Goal: Use online tool/utility: Utilize a website feature to perform a specific function

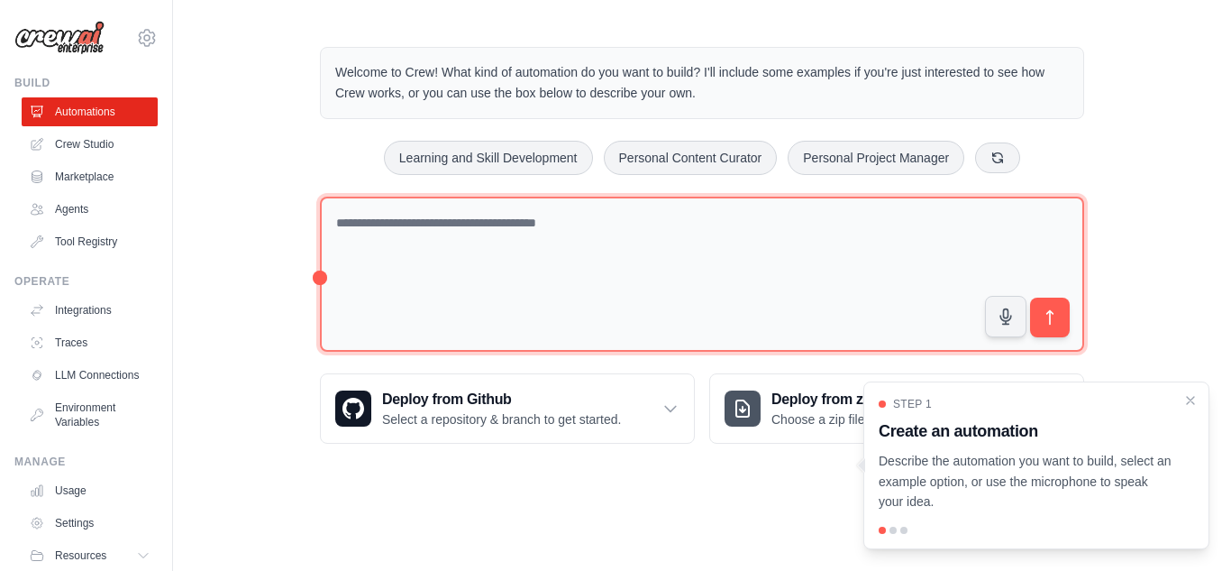
click at [533, 234] on textarea at bounding box center [702, 275] width 764 height 156
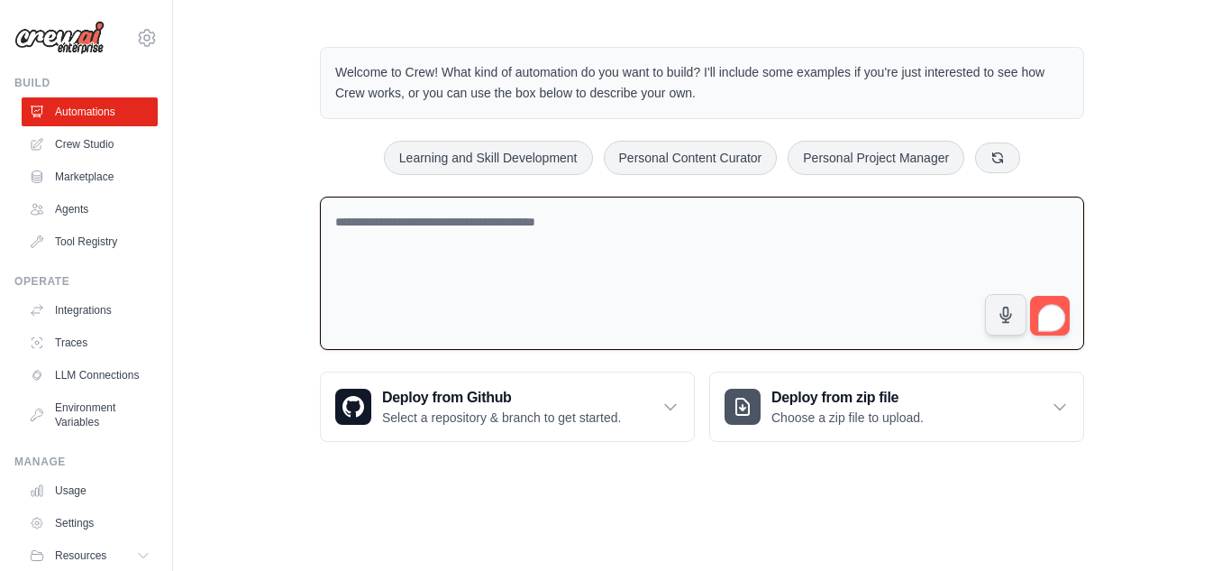
type textarea "*"
type textarea "**********"
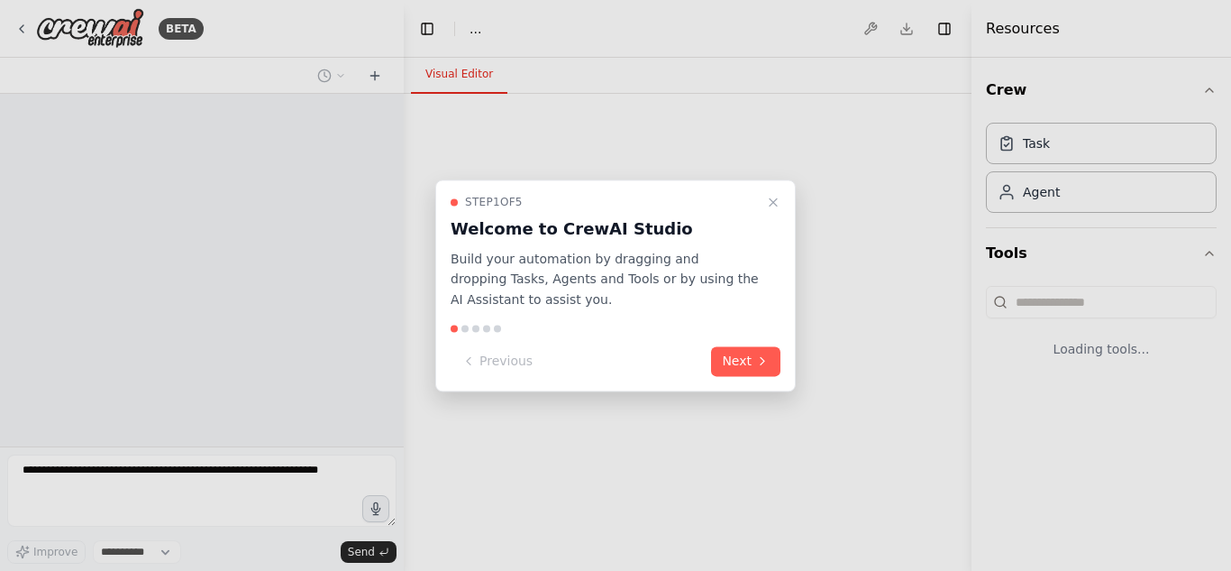
select select "****"
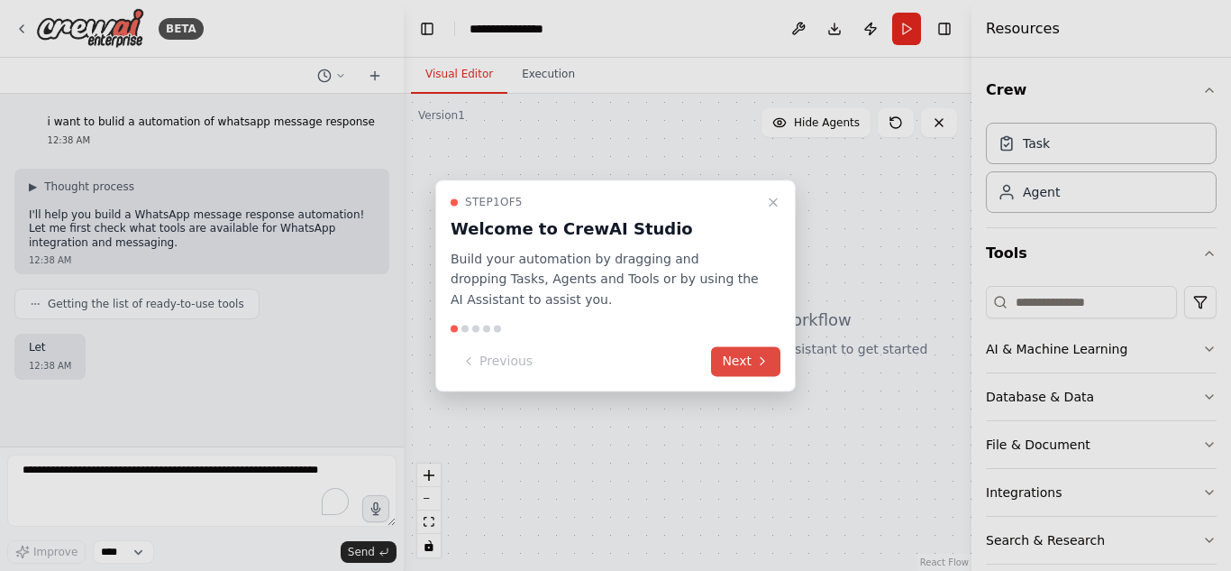
scroll to position [39, 0]
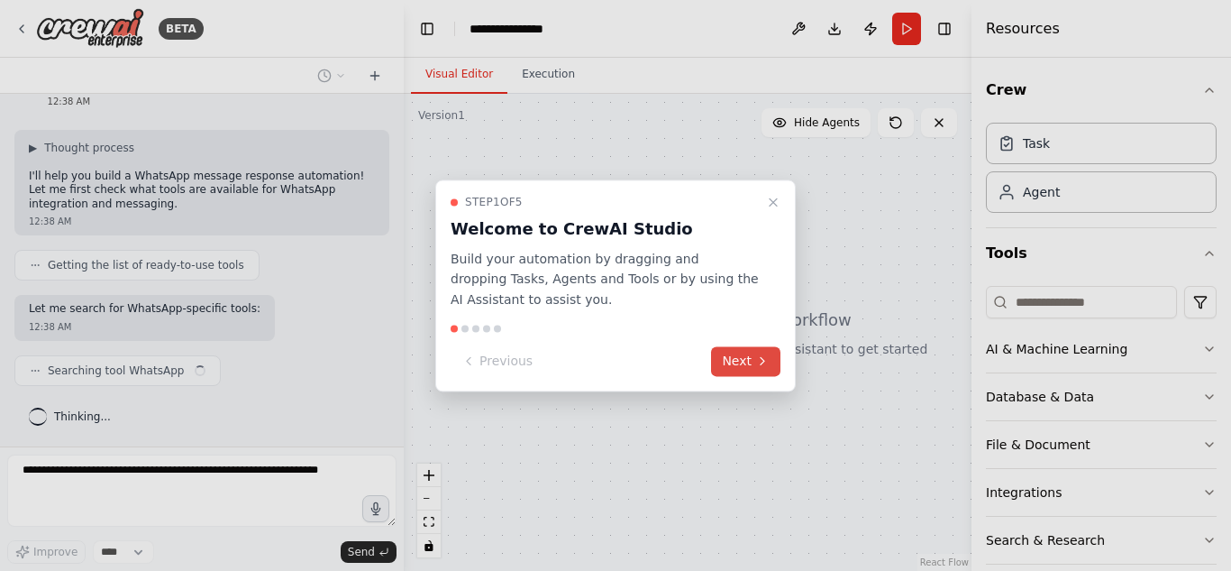
click at [754, 351] on button "Next" at bounding box center [745, 361] width 69 height 30
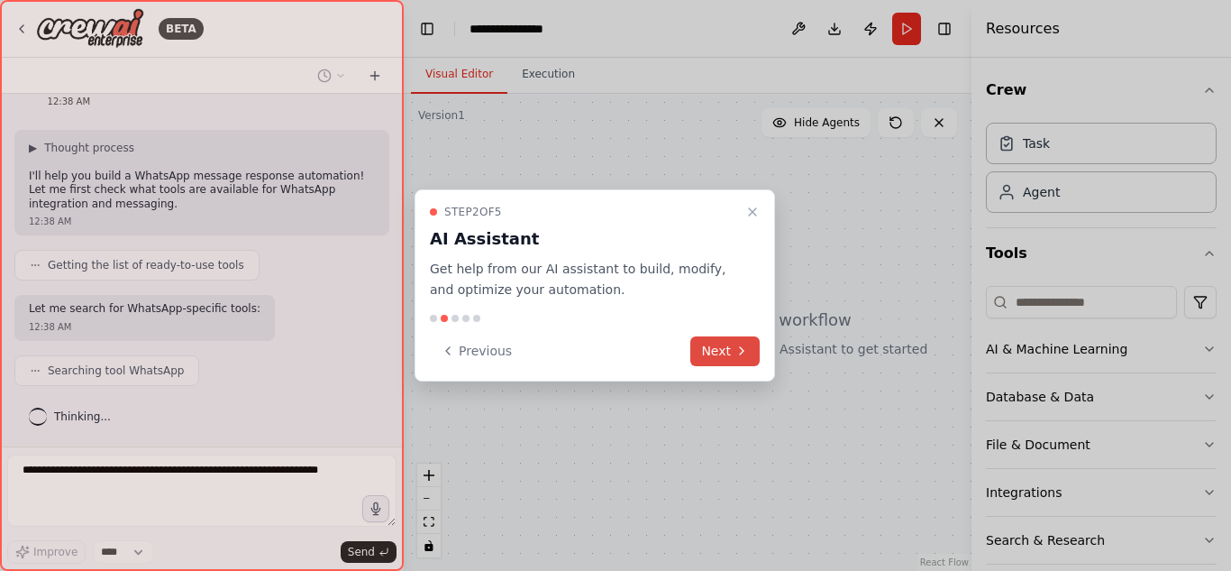
click at [754, 351] on button "Next" at bounding box center [724, 351] width 69 height 30
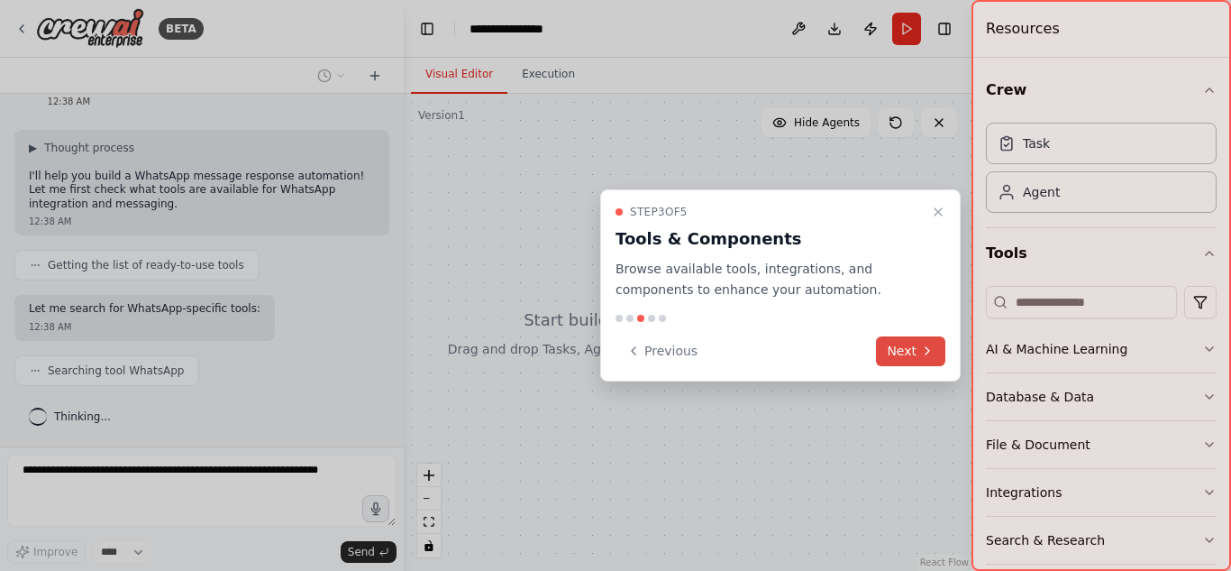
click at [897, 349] on button "Next" at bounding box center [910, 351] width 69 height 30
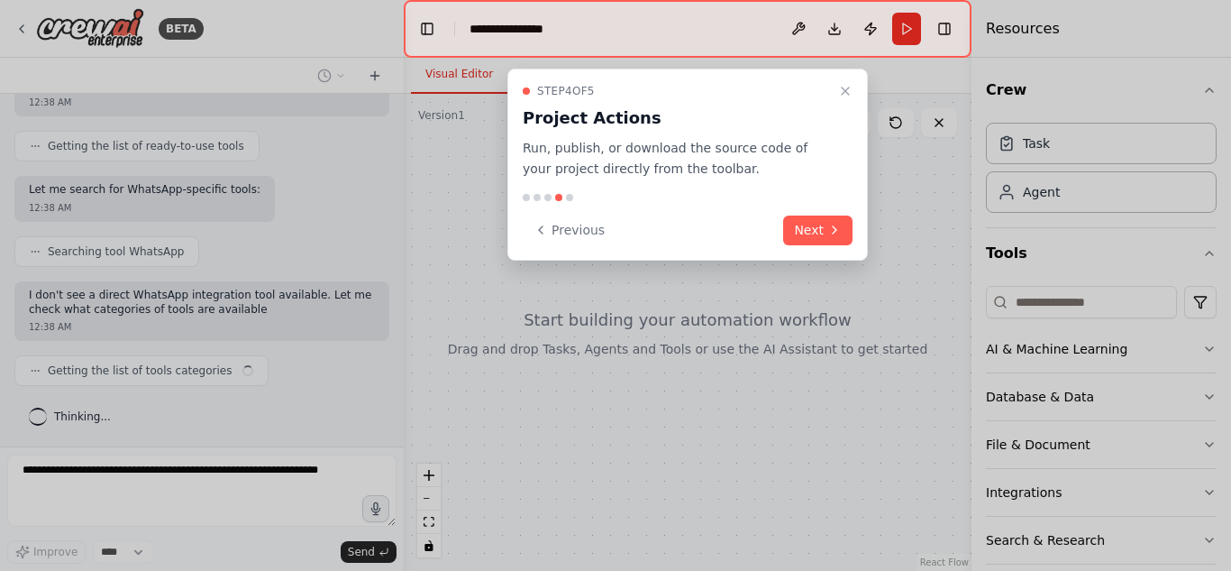
click at [809, 246] on div "Step 4 of 5 Project Actions Run, publish, or download the source code of your p…" at bounding box center [687, 165] width 361 height 192
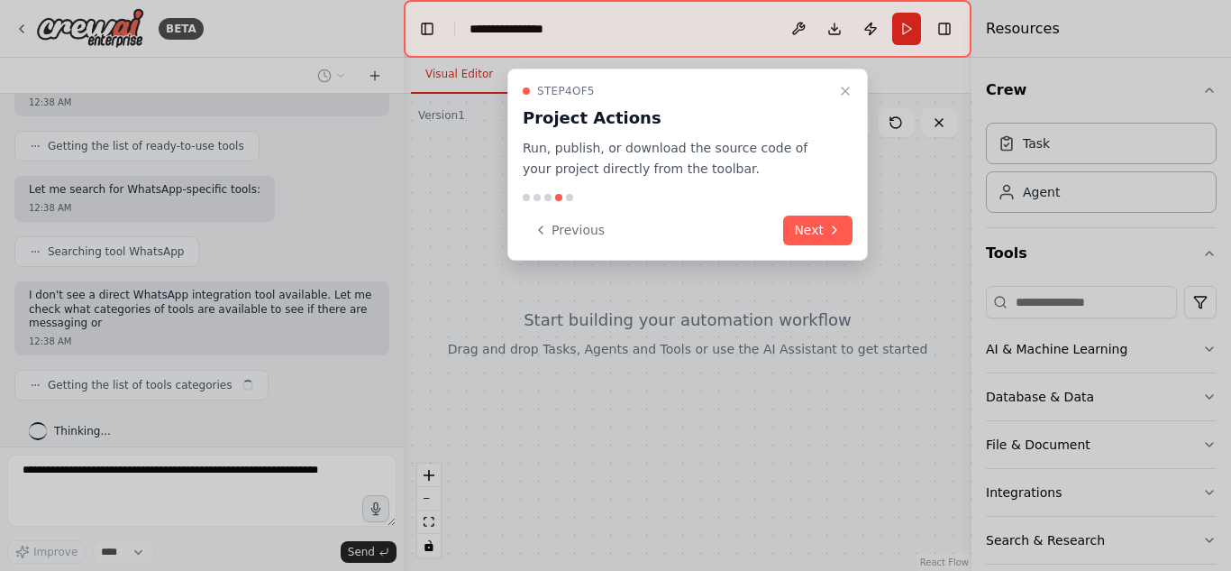
scroll to position [172, 0]
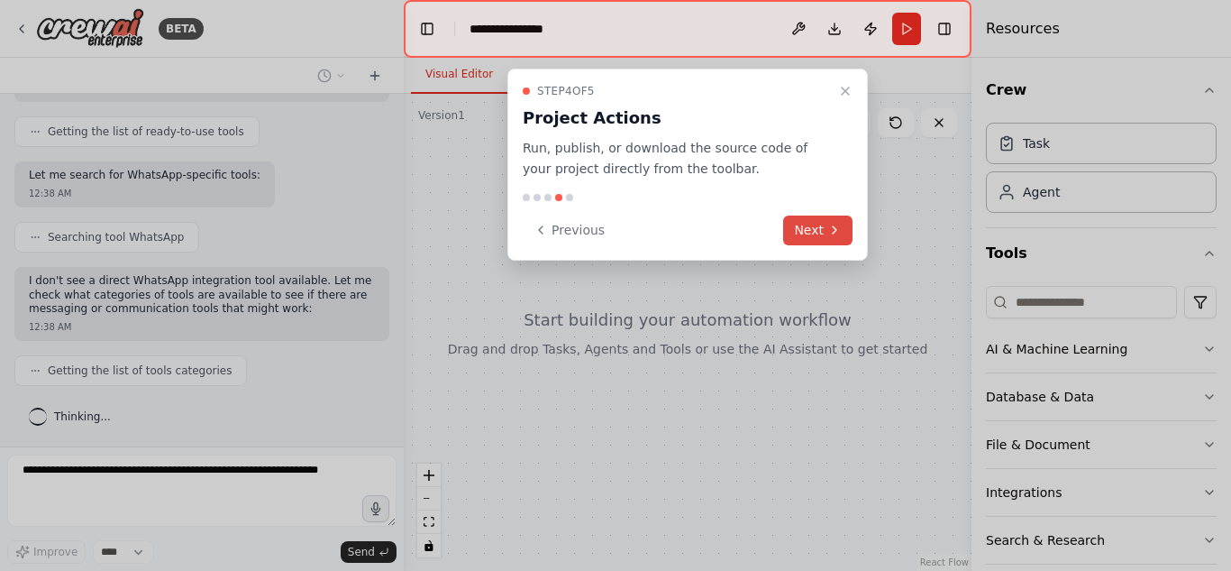
click at [816, 237] on button "Next" at bounding box center [817, 230] width 69 height 30
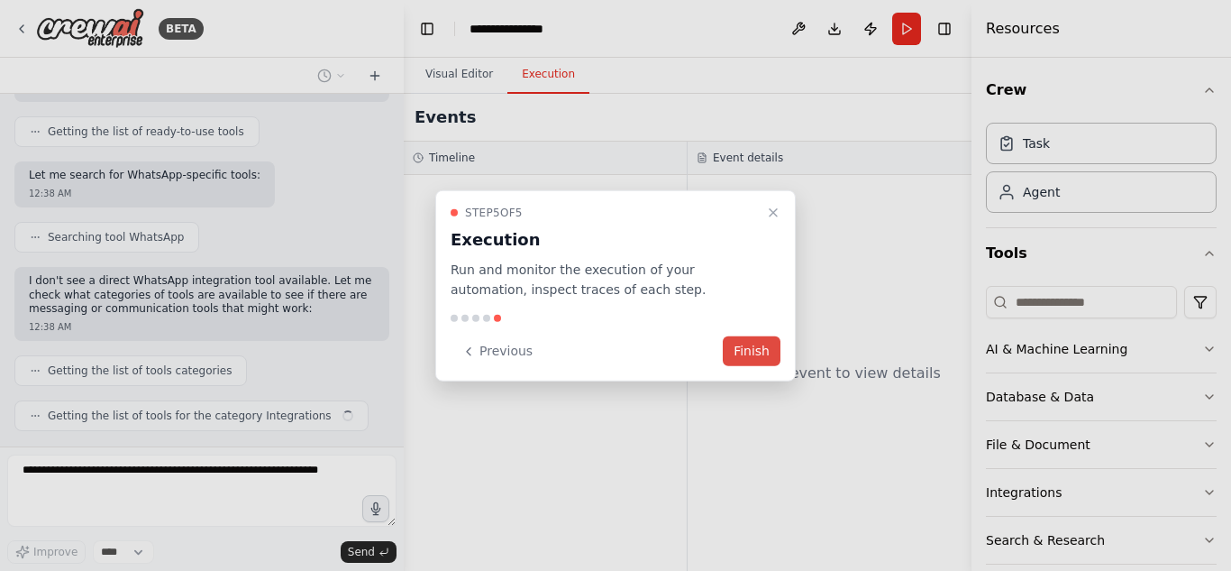
scroll to position [217, 0]
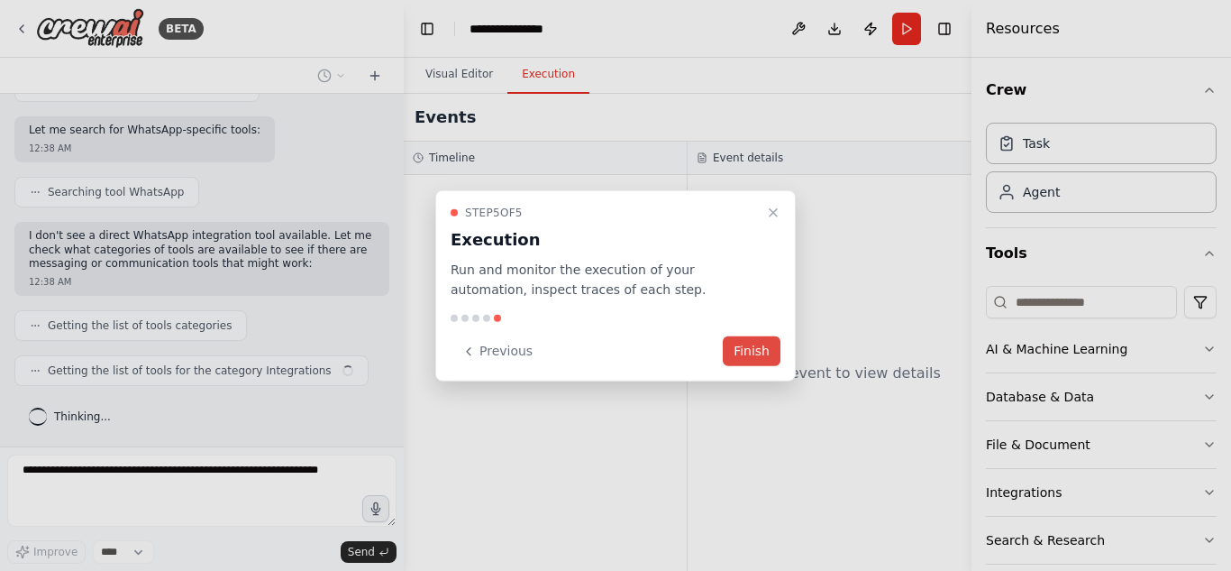
click at [763, 353] on button "Finish" at bounding box center [752, 351] width 58 height 30
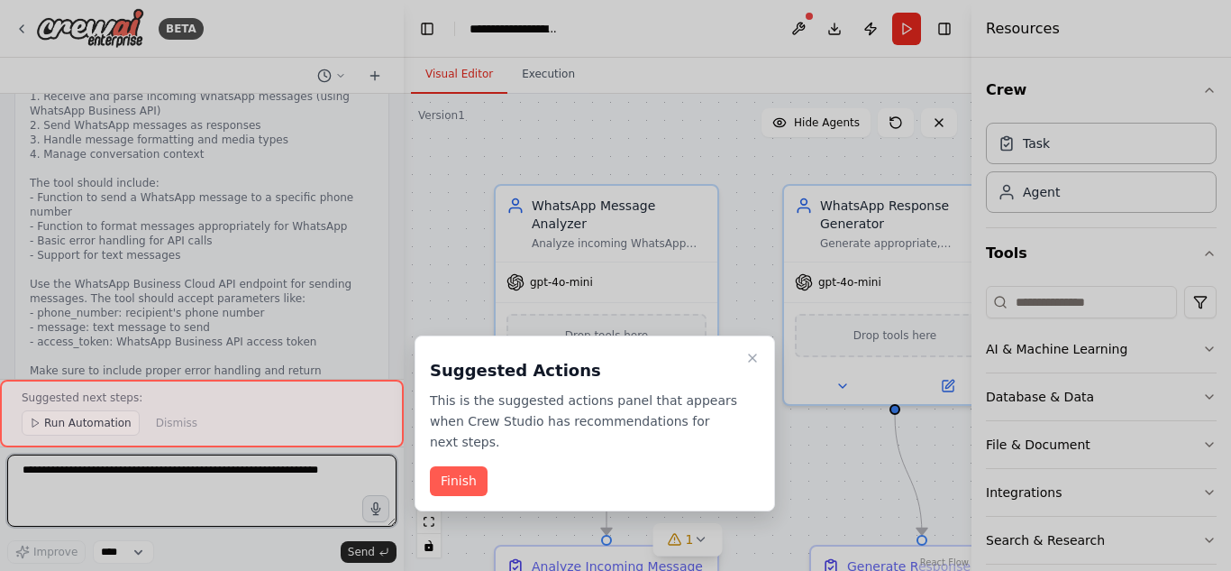
scroll to position [2302, 0]
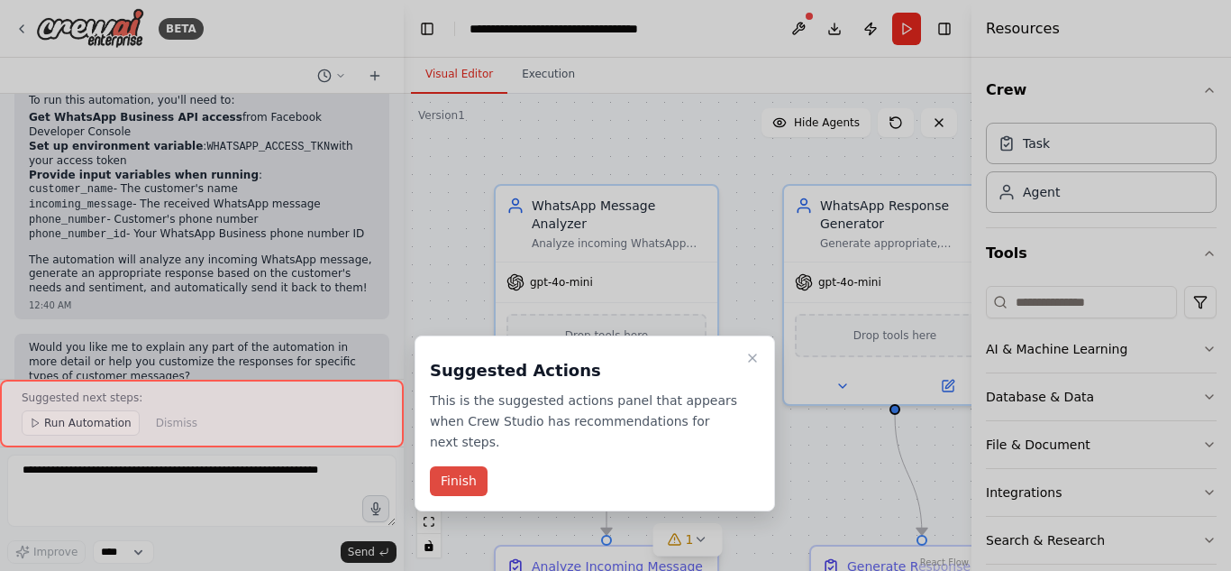
click at [446, 466] on button "Finish" at bounding box center [459, 481] width 58 height 30
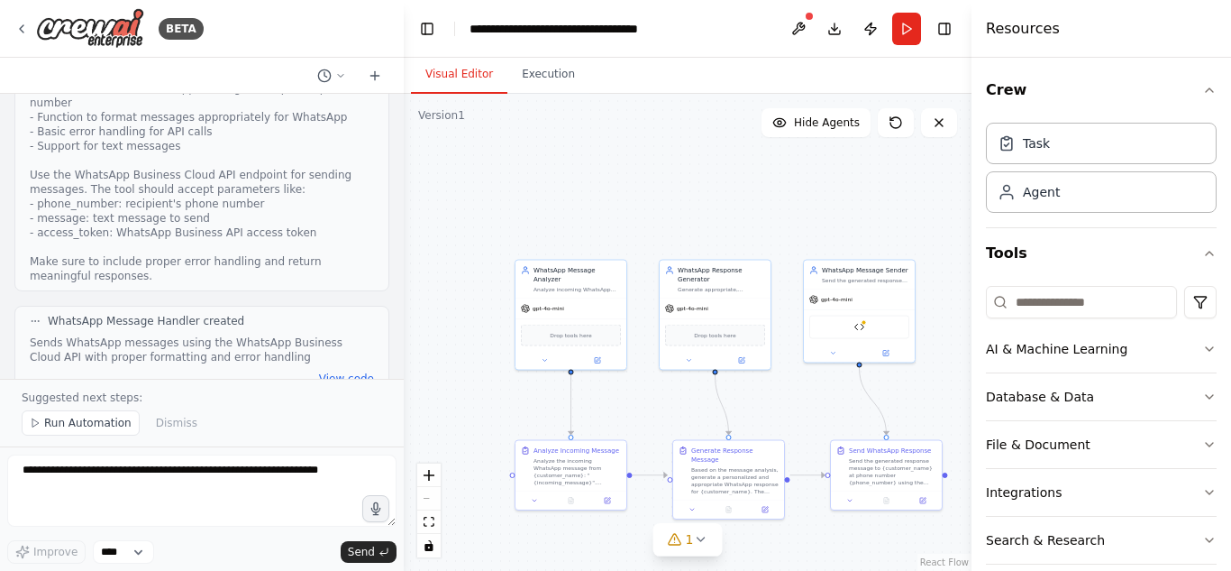
scroll to position [0, 0]
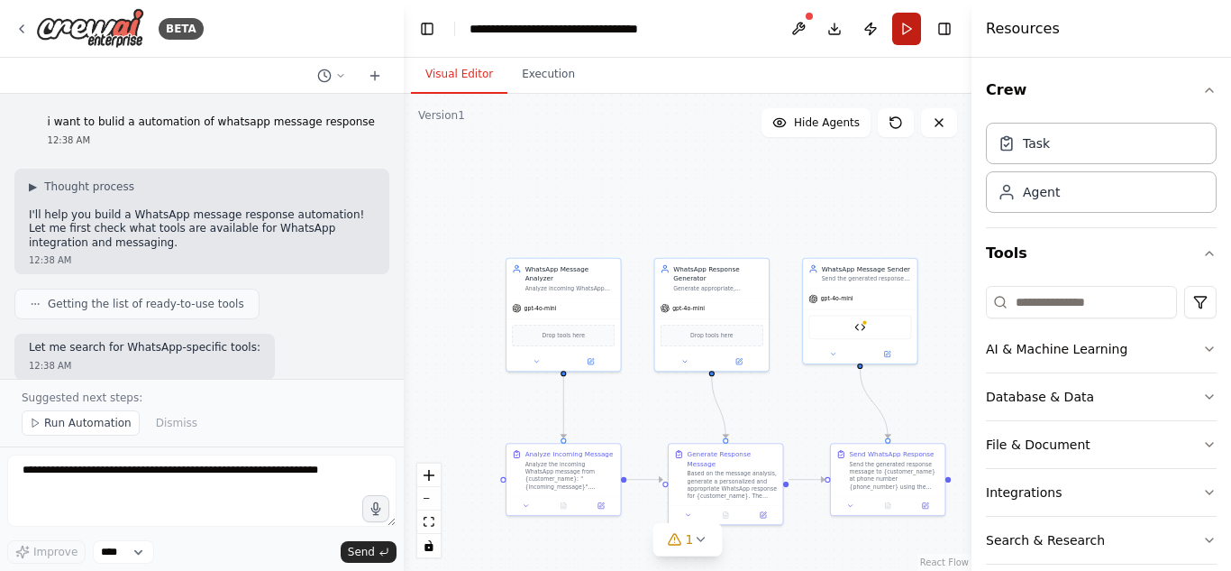
click at [897, 39] on button "Run" at bounding box center [906, 29] width 29 height 32
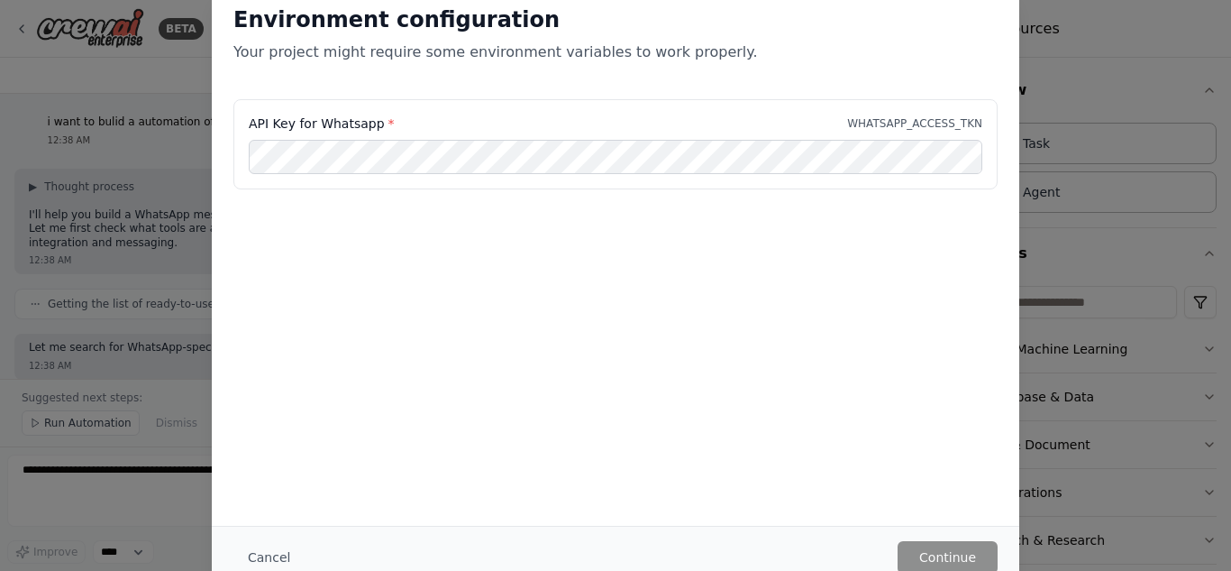
click at [1095, 110] on div "Environment configuration Your project might require some environment variables…" at bounding box center [615, 285] width 1231 height 571
click at [261, 545] on button "Cancel" at bounding box center [268, 557] width 71 height 32
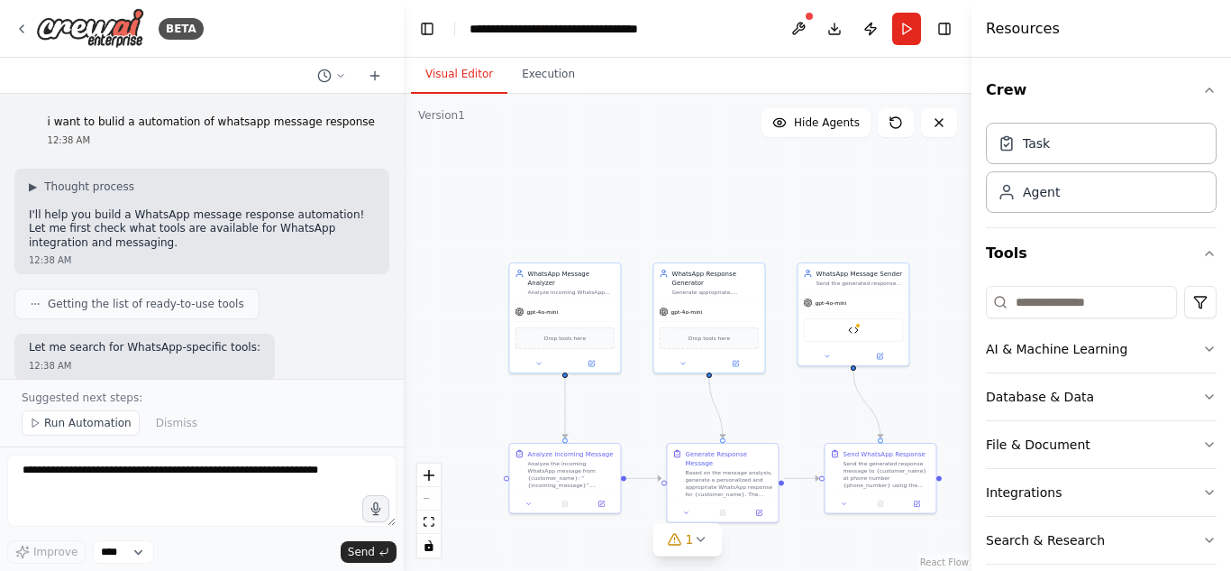
scroll to position [2302, 0]
